Goal: Find specific page/section: Find specific page/section

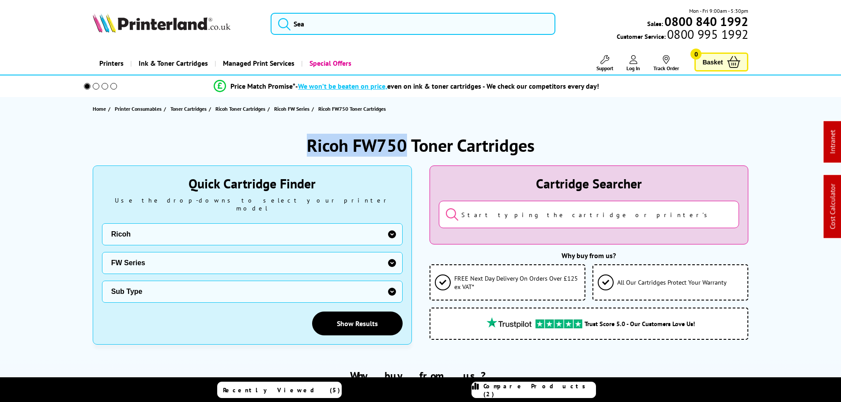
drag, startPoint x: 399, startPoint y: 148, endPoint x: 254, endPoint y: 137, distance: 144.8
click at [289, 148] on div "Ricoh FW750 Toner Cartridges" at bounding box center [421, 145] width 656 height 23
